Goal: Find contact information: Find contact information

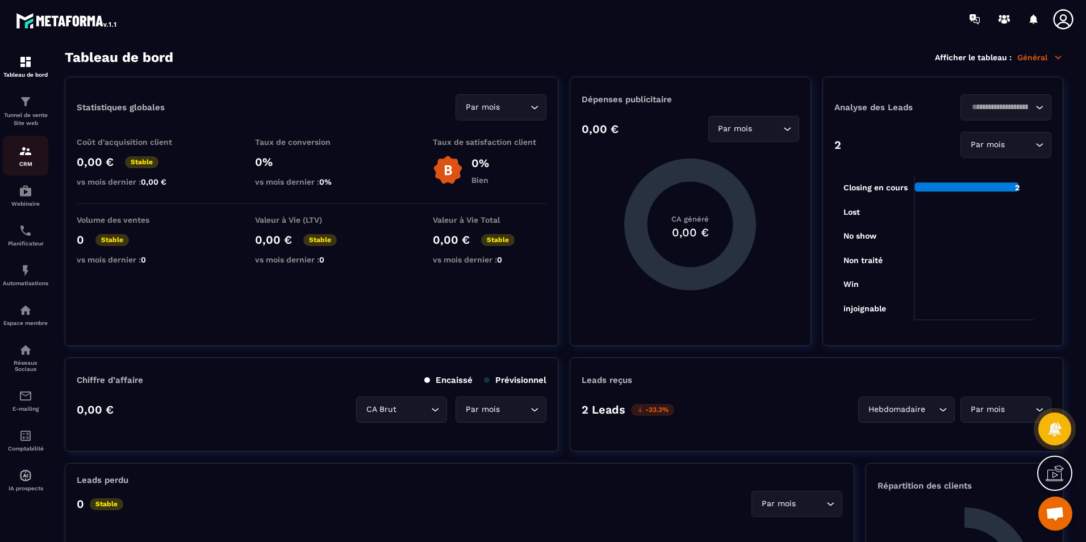
click at [25, 155] on img at bounding box center [26, 151] width 14 height 14
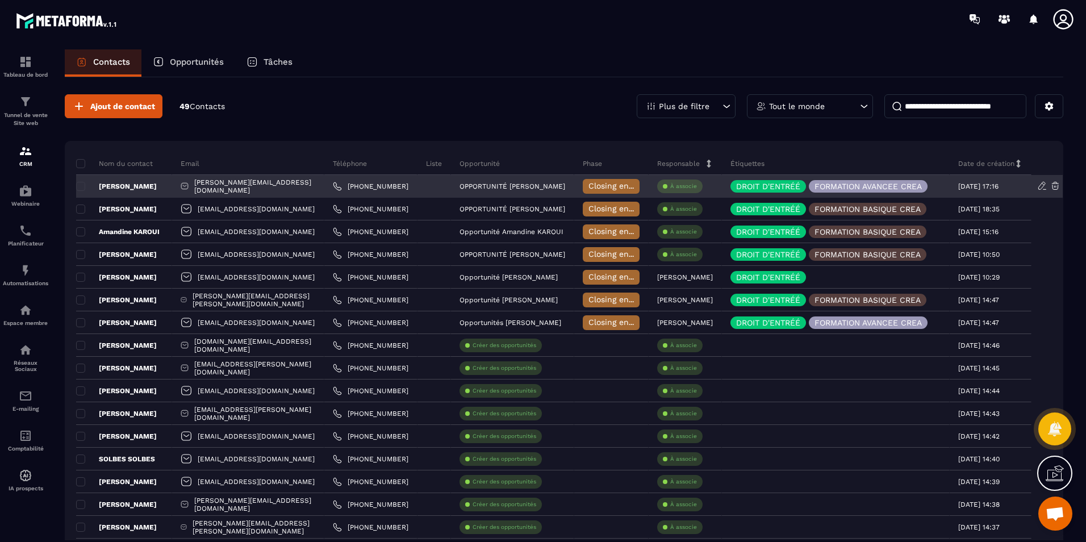
click at [319, 185] on div "[PERSON_NAME][EMAIL_ADDRESS][DOMAIN_NAME]" at bounding box center [248, 186] width 152 height 23
drag, startPoint x: 225, startPoint y: 186, endPoint x: 329, endPoint y: 186, distance: 104.5
click at [324, 186] on div "[PERSON_NAME][EMAIL_ADDRESS][DOMAIN_NAME]" at bounding box center [248, 186] width 152 height 23
copy p "[PERSON_NAME][EMAIL_ADDRESS][DOMAIN_NAME]"
click at [653, 185] on span "Closing en cours" at bounding box center [621, 185] width 65 height 9
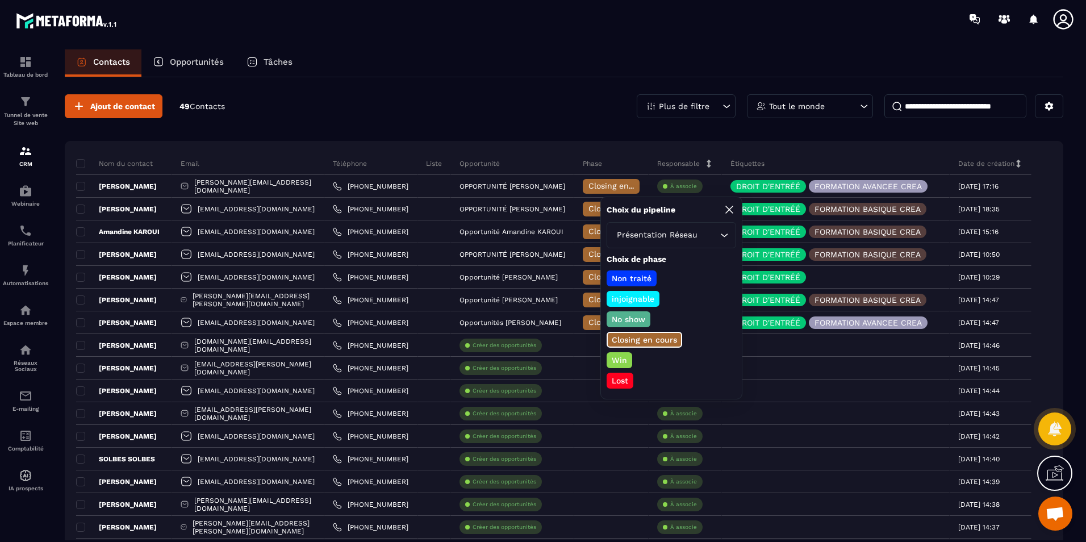
click at [553, 114] on div "Ajout de contact 49 Contacts Plus de filtre Tout le monde" at bounding box center [564, 106] width 999 height 24
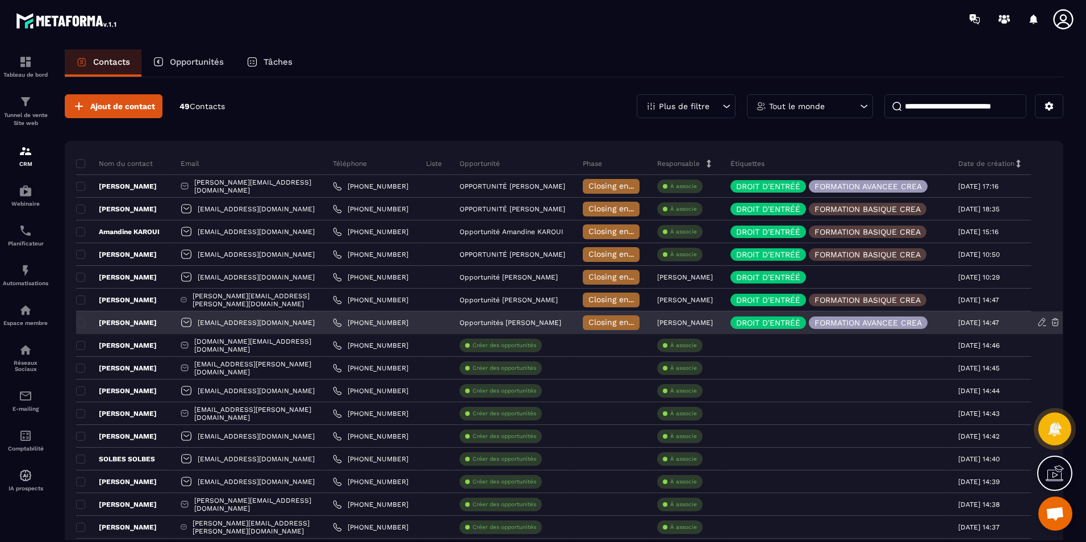
click at [285, 322] on div "[EMAIL_ADDRESS][DOMAIN_NAME]" at bounding box center [248, 322] width 152 height 23
click at [211, 321] on div "[EMAIL_ADDRESS][DOMAIN_NAME]" at bounding box center [248, 322] width 152 height 23
click at [218, 322] on div "[EMAIL_ADDRESS][DOMAIN_NAME]" at bounding box center [248, 322] width 152 height 23
drag, startPoint x: 234, startPoint y: 322, endPoint x: 329, endPoint y: 321, distance: 94.9
click at [324, 321] on div "[EMAIL_ADDRESS][DOMAIN_NAME]" at bounding box center [248, 322] width 152 height 23
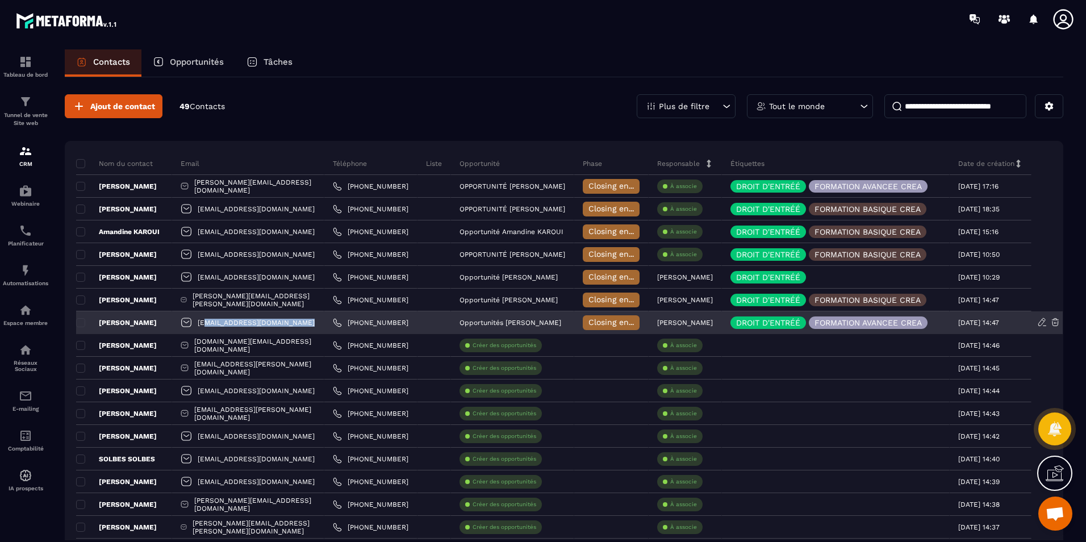
click at [324, 323] on div "[EMAIL_ADDRESS][DOMAIN_NAME]" at bounding box center [248, 322] width 152 height 23
drag, startPoint x: 333, startPoint y: 323, endPoint x: 228, endPoint y: 321, distance: 104.6
click at [228, 321] on div "[EMAIL_ADDRESS][DOMAIN_NAME]" at bounding box center [248, 322] width 152 height 23
copy p "[EMAIL_ADDRESS][DOMAIN_NAME]"
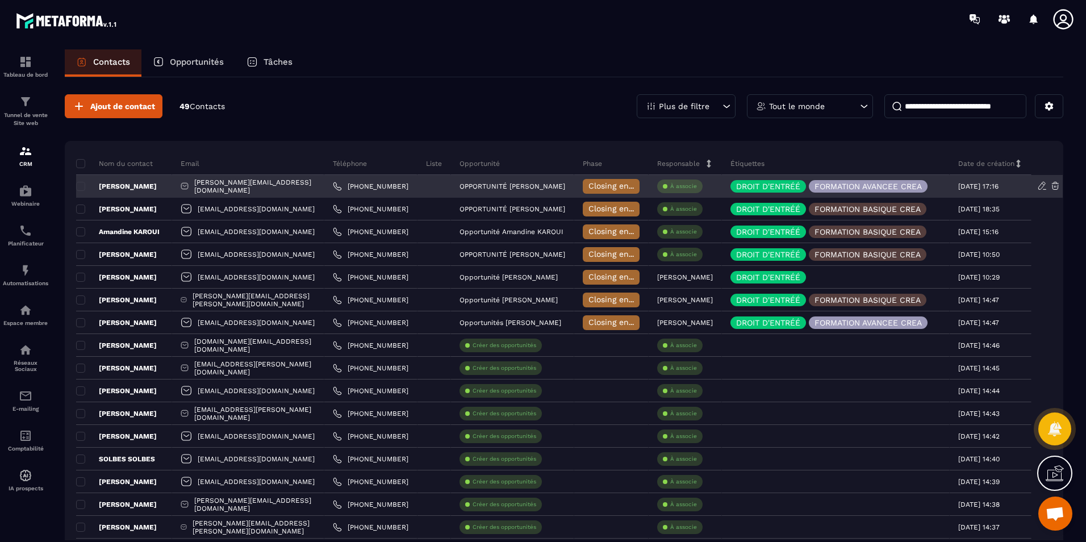
click at [653, 189] on span "Closing en cours" at bounding box center [621, 185] width 65 height 9
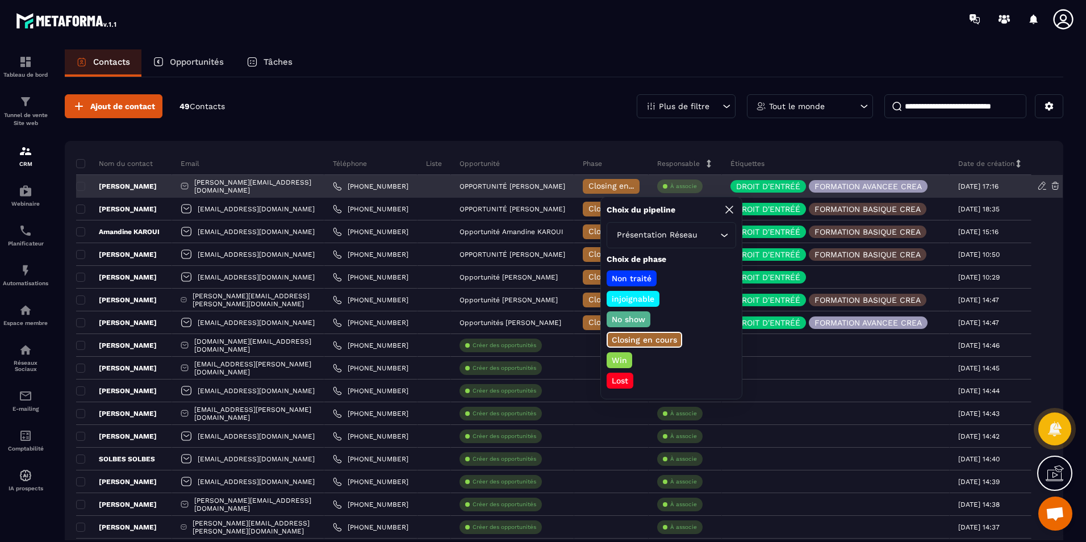
click at [565, 187] on p "OPPORTUNITÉ [PERSON_NAME]" at bounding box center [513, 186] width 106 height 8
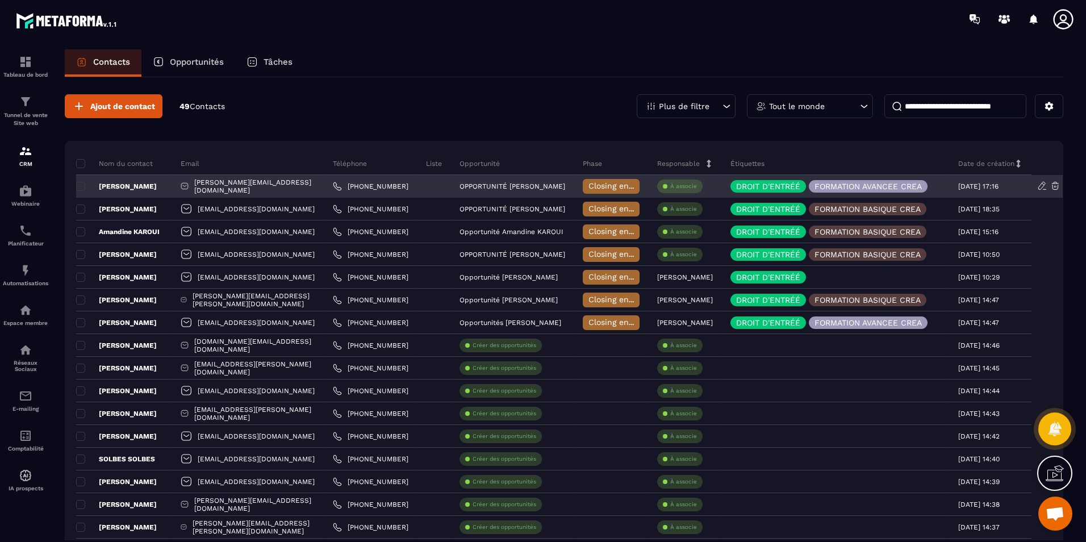
click at [134, 186] on p "[PERSON_NAME]" at bounding box center [116, 186] width 81 height 9
